Goal: Task Accomplishment & Management: Use online tool/utility

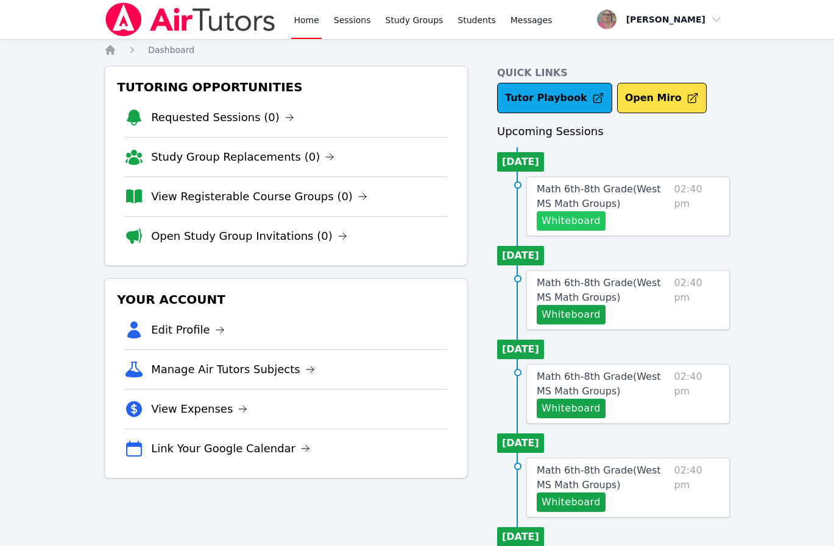
click at [583, 222] on button "Whiteboard" at bounding box center [570, 220] width 69 height 19
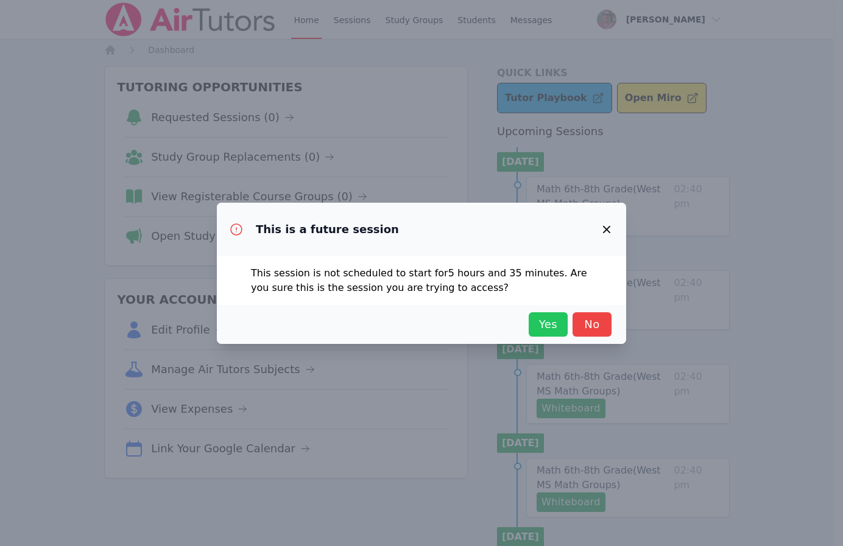
click at [539, 325] on span "Yes" at bounding box center [548, 324] width 27 height 17
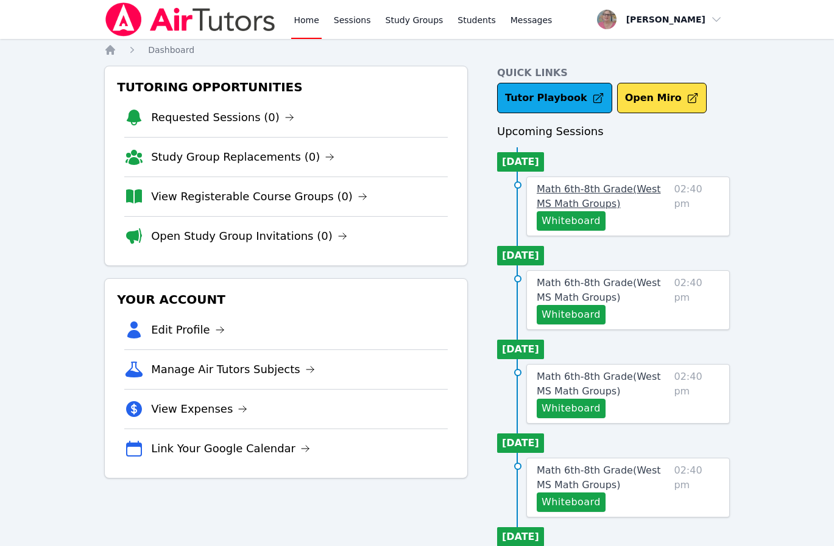
click at [566, 190] on span "Math 6th-8th Grade ( [GEOGRAPHIC_DATA] Math Groups )" at bounding box center [598, 196] width 124 height 26
click at [566, 190] on div "Home Sessions Study Groups Students Messages Open user menu [PERSON_NAME] Open …" at bounding box center [417, 547] width 834 height 1095
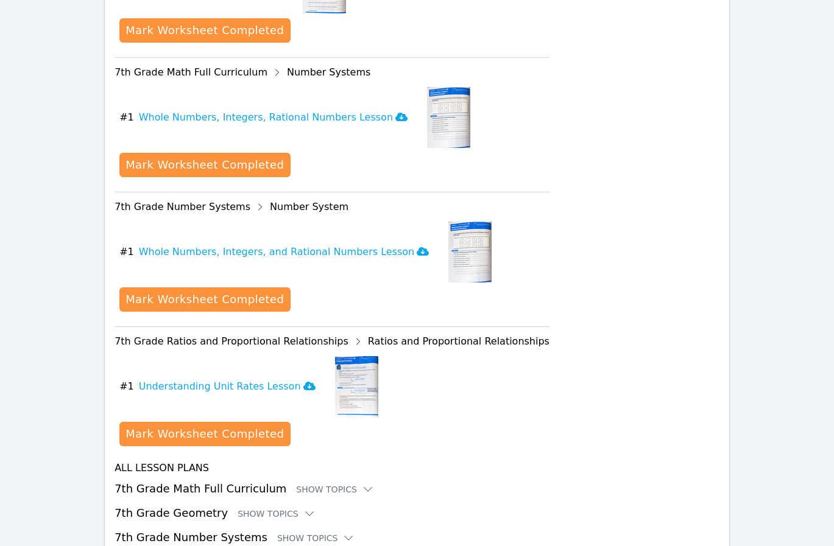
scroll to position [1197, 0]
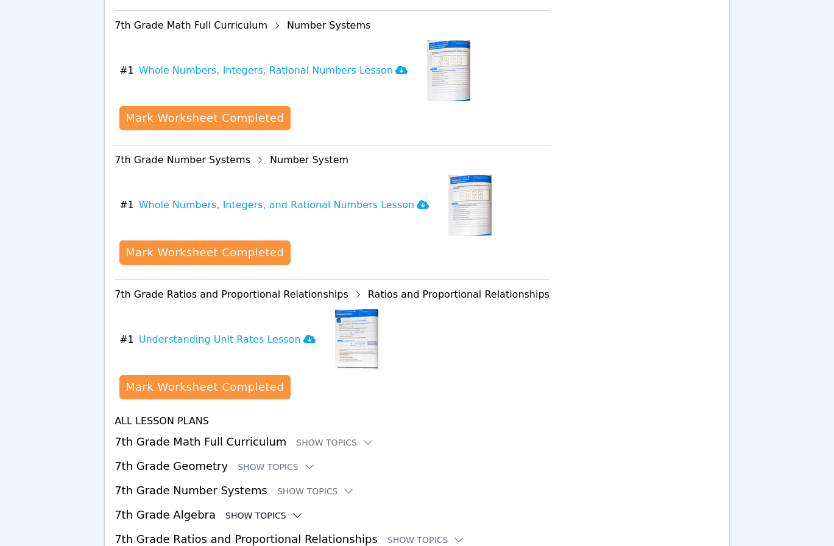
click at [236, 510] on div "Show Topics" at bounding box center [264, 516] width 78 height 12
click at [262, 535] on button "Show Resources" at bounding box center [269, 541] width 99 height 12
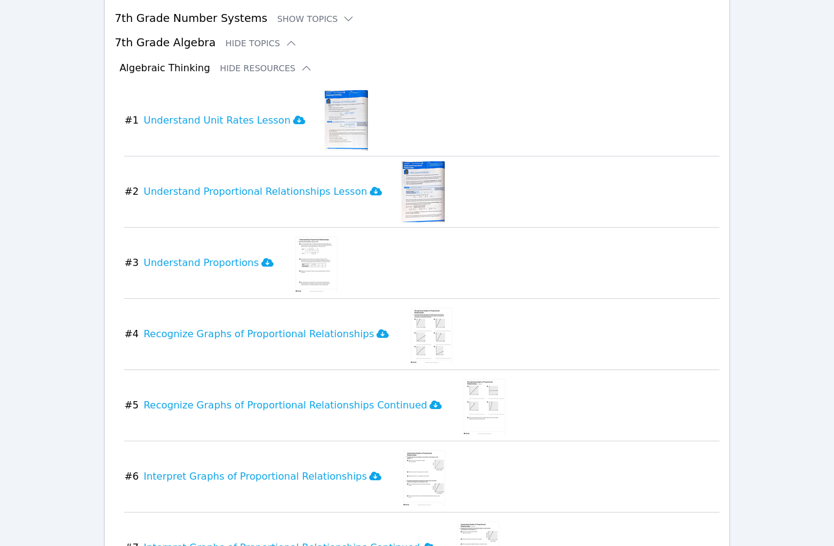
scroll to position [1678, 0]
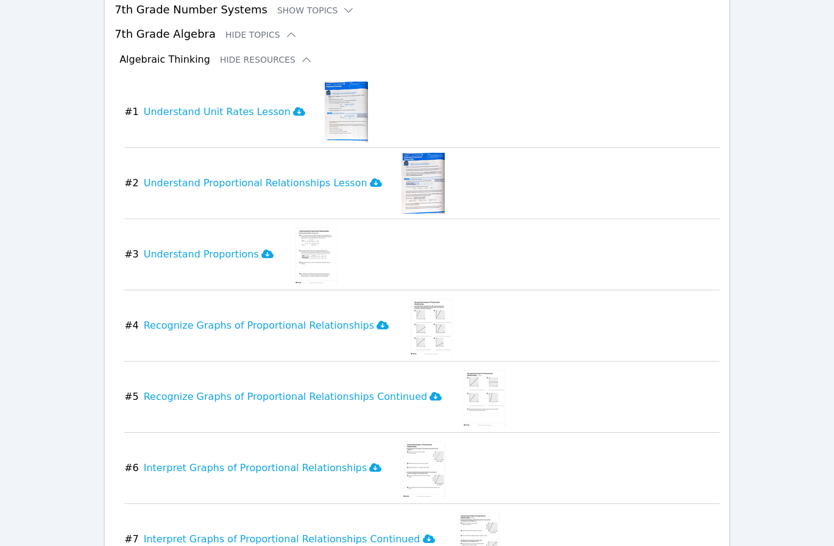
click at [820, 375] on div "Home Sessions Study Groups Students Messages Open user menu Nola Dorman Open ma…" at bounding box center [417, 233] width 834 height 3823
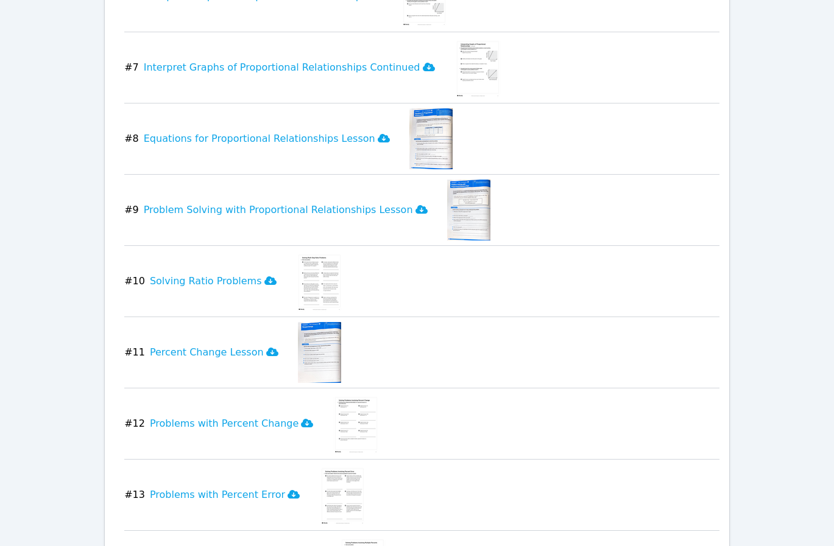
scroll to position [2185, 0]
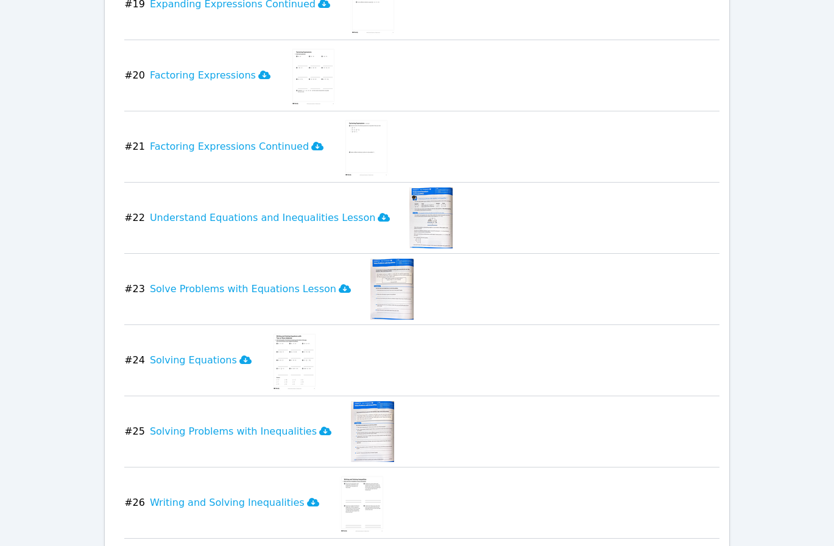
scroll to position [3082, 0]
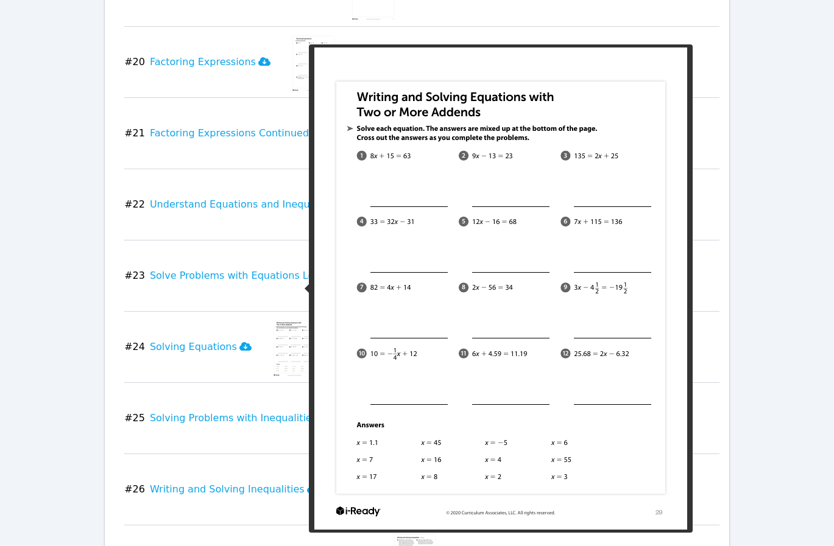
click at [271, 317] on img at bounding box center [294, 347] width 47 height 61
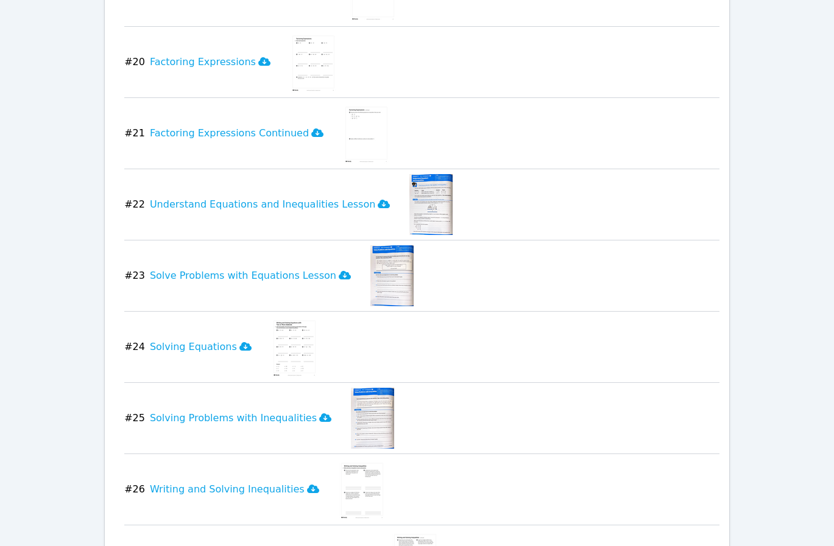
click at [271, 317] on img at bounding box center [294, 347] width 47 height 61
click at [223, 340] on h3 "Solving Equations" at bounding box center [201, 347] width 102 height 15
